Goal: Task Accomplishment & Management: Manage account settings

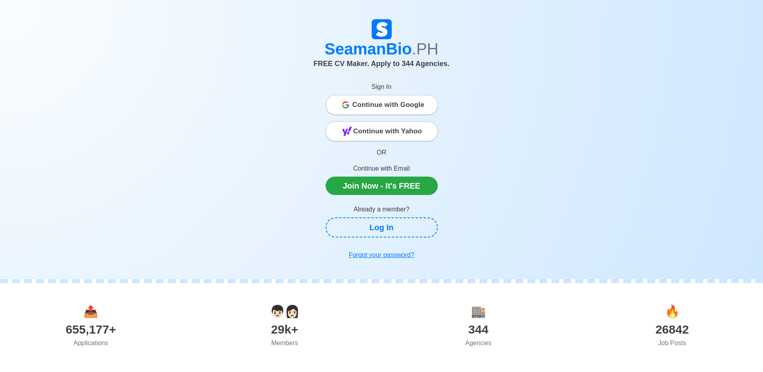
click at [384, 105] on span "Continue with Google" at bounding box center [389, 105] width 72 height 16
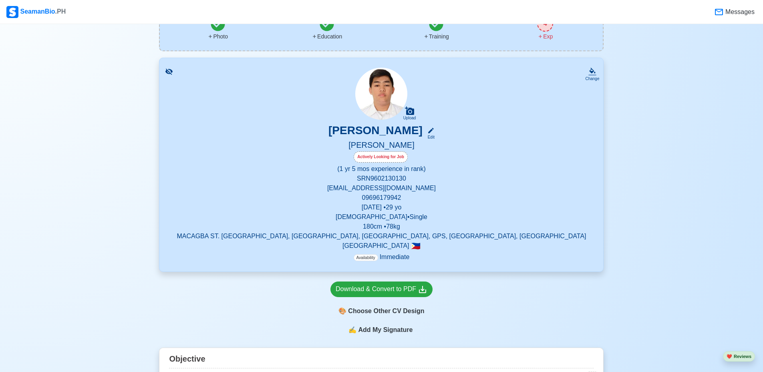
scroll to position [120, 0]
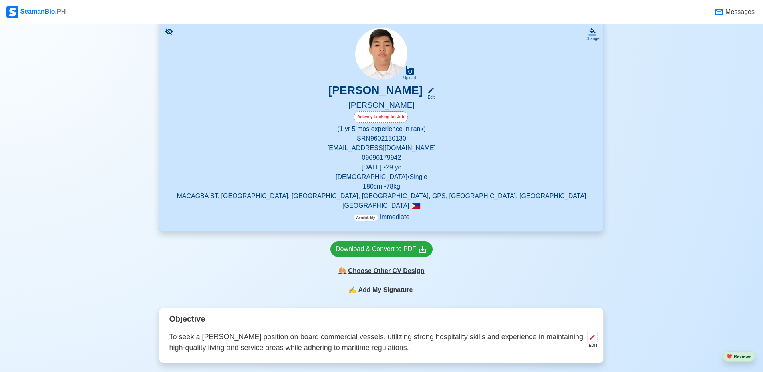
click at [395, 271] on div "🎨 Choose Other CV Design" at bounding box center [382, 271] width 102 height 15
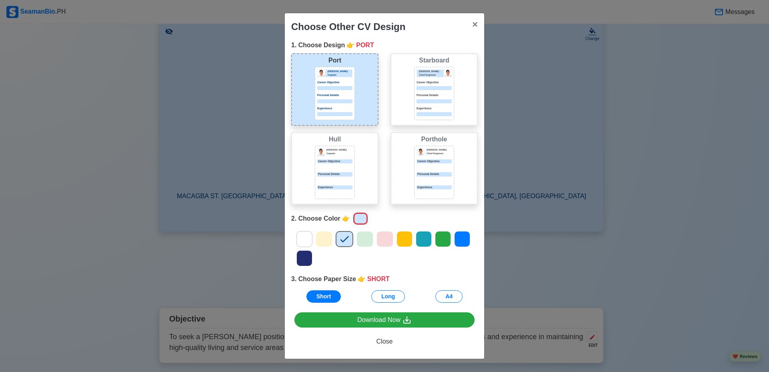
click at [539, 174] on div "Choose Other CV Design × Close 1. Choose Design 👉 PORT Port [PERSON_NAME] Capta…" at bounding box center [384, 186] width 769 height 372
click at [472, 26] on span "×" at bounding box center [475, 24] width 6 height 11
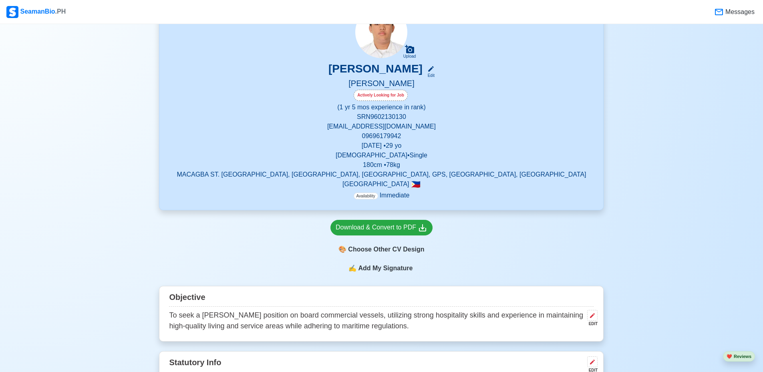
scroll to position [95, 0]
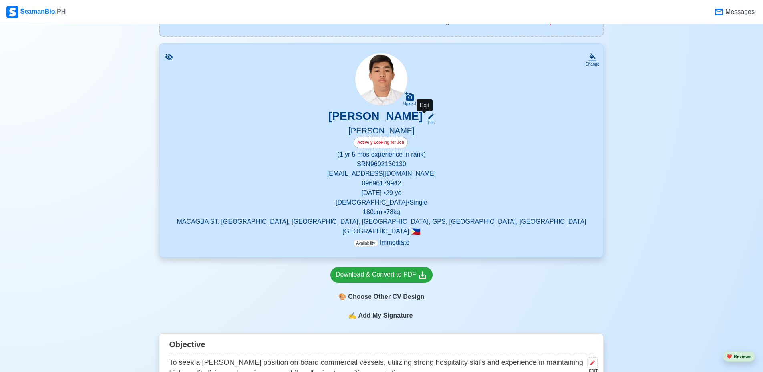
click at [428, 120] on icon at bounding box center [431, 116] width 7 height 7
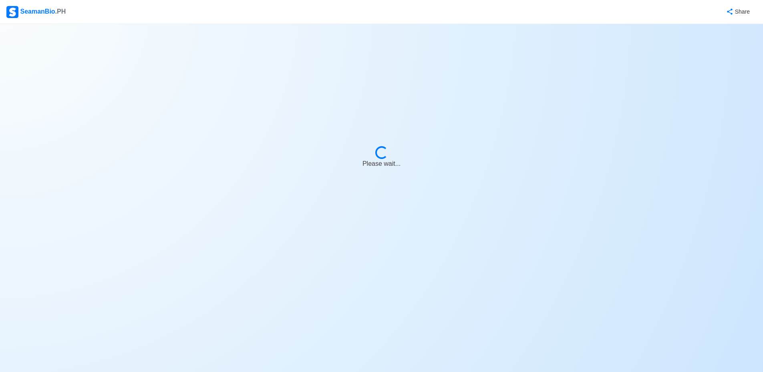
select select "Actively Looking for Job"
select select "Visible for Hiring"
select select "Single"
select select "[DEMOGRAPHIC_DATA]"
select select "PH"
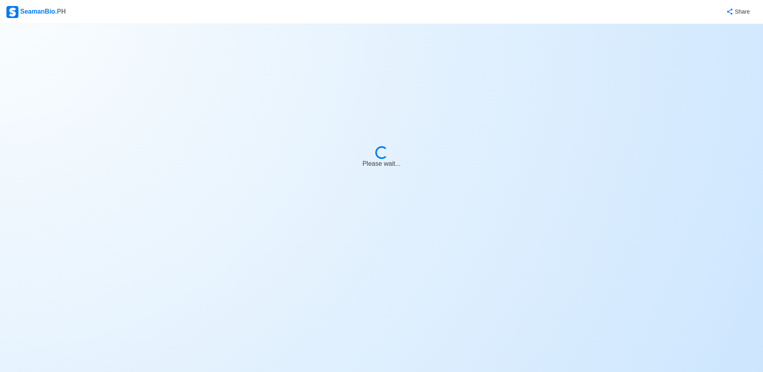
select select "1"
select select "5"
select select "4102416000000"
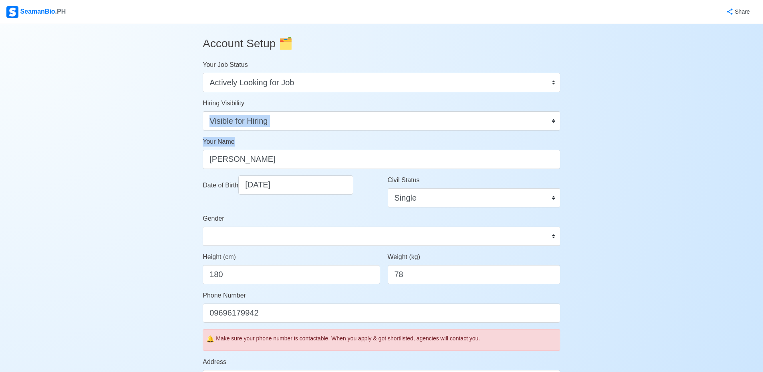
drag, startPoint x: 762, startPoint y: 118, endPoint x: 767, endPoint y: 147, distance: 30.0
click at [763, 147] on html "SeamanBio .PH Share Account Setup 🗂️ Your Job Status Onboard Actively Looking f…" at bounding box center [381, 186] width 763 height 372
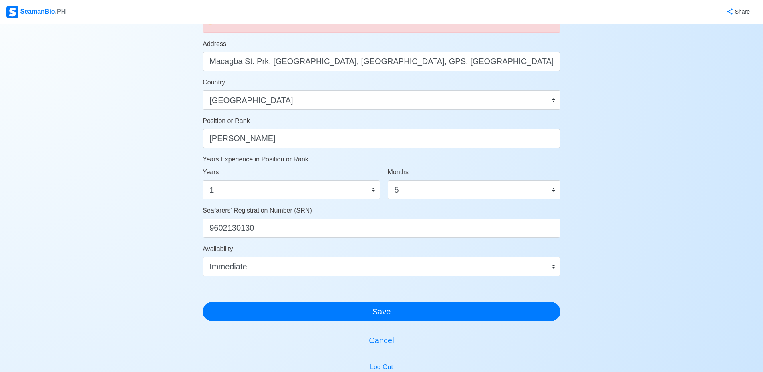
scroll to position [319, 0]
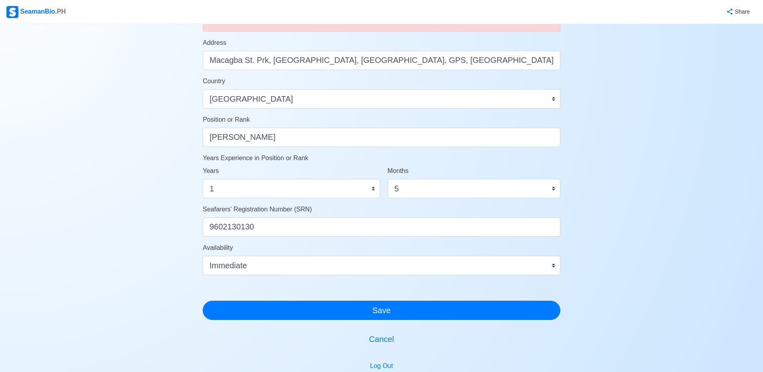
click at [277, 151] on form "Your Job Status Onboard Actively Looking for Job Not Looking for Job Hiring Vis…" at bounding box center [382, 30] width 358 height 579
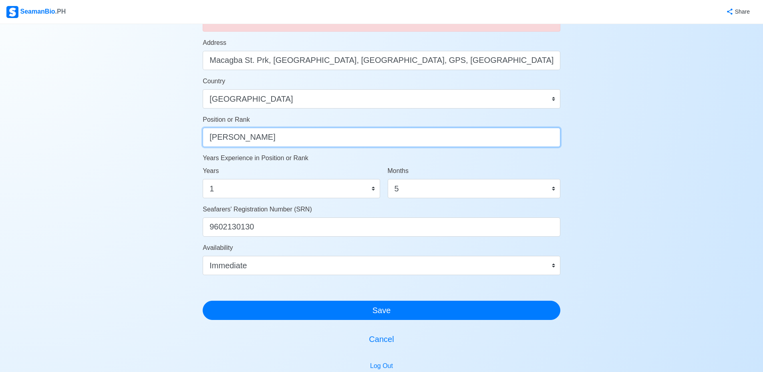
click at [280, 139] on input "Steward" at bounding box center [382, 137] width 358 height 19
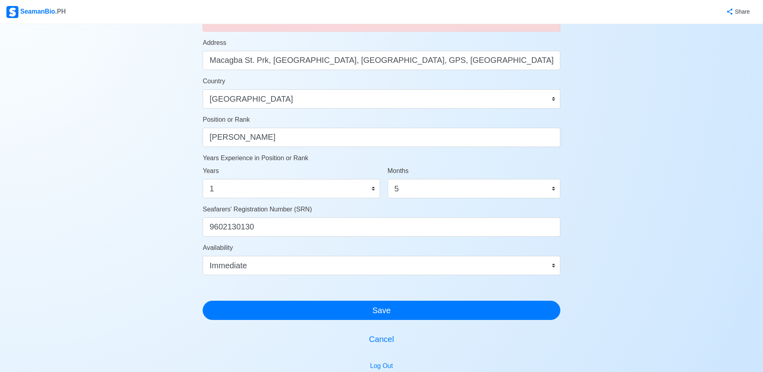
click at [742, 146] on div "Account Setup 🗂️ Your Job Status Onboard Actively Looking for Job Not Looking f…" at bounding box center [381, 67] width 763 height 724
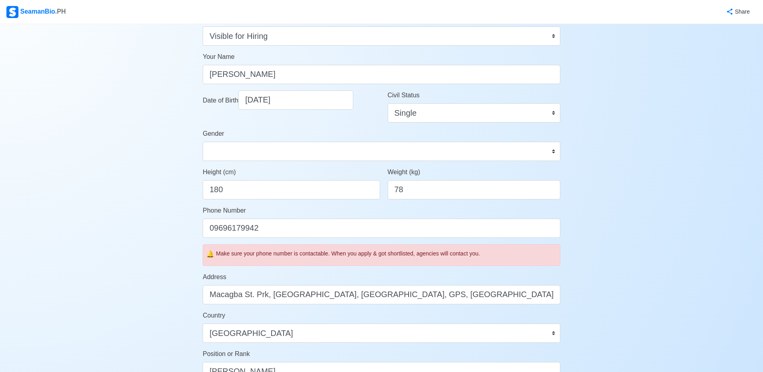
scroll to position [0, 0]
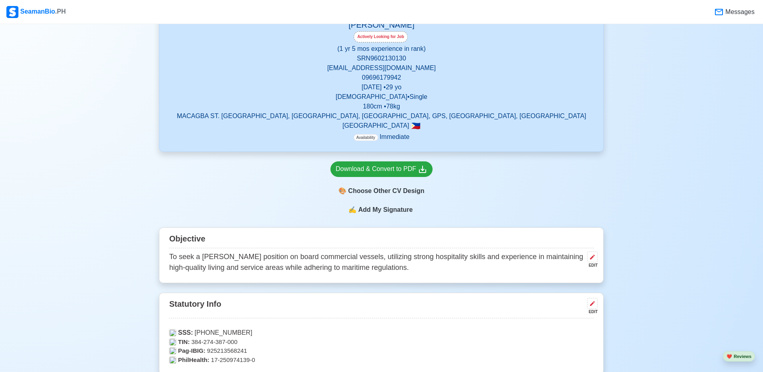
scroll to position [240, 0]
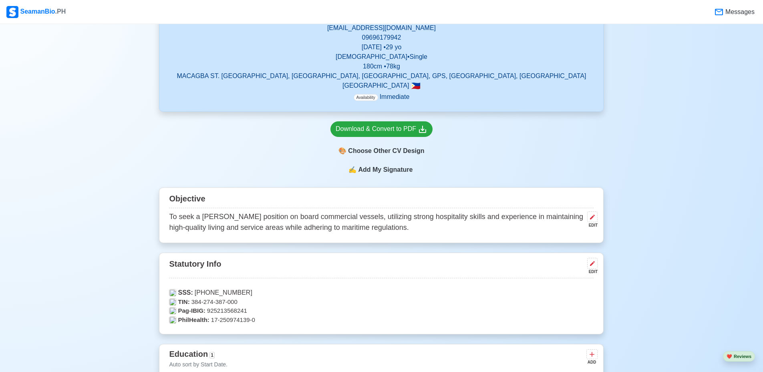
click at [38, 10] on div "SeamanBio .PH" at bounding box center [35, 12] width 59 height 12
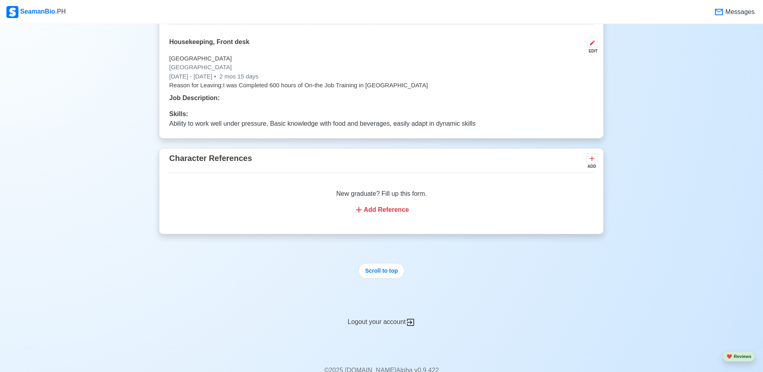
scroll to position [1388, 0]
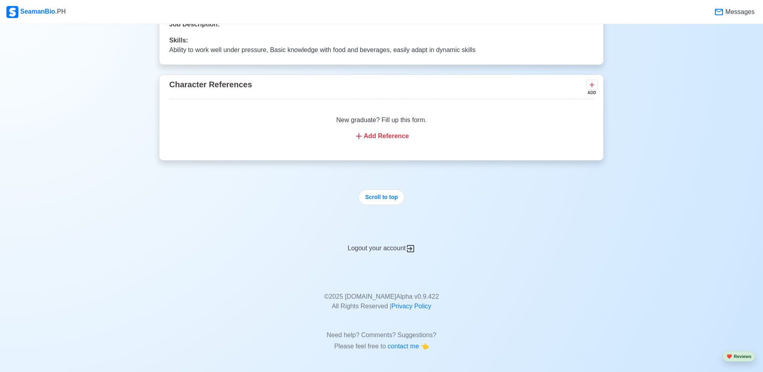
click at [381, 249] on div "Logout your account" at bounding box center [381, 244] width 445 height 20
